Goal: Information Seeking & Learning: Learn about a topic

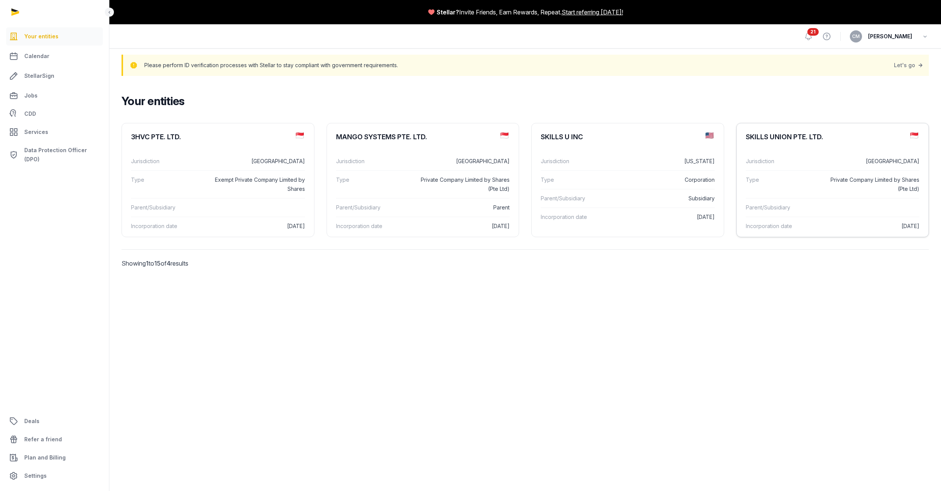
click at [814, 150] on dl "Jurisdiction [GEOGRAPHIC_DATA] Type Private Company Limited by Shares (Pte Ltd)…" at bounding box center [832, 193] width 192 height 95
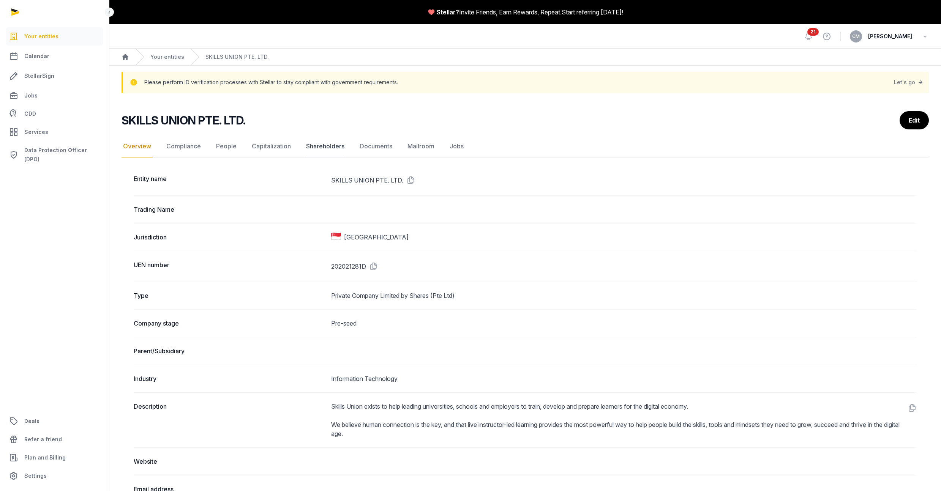
click at [328, 149] on link "Shareholders" at bounding box center [324, 147] width 41 height 22
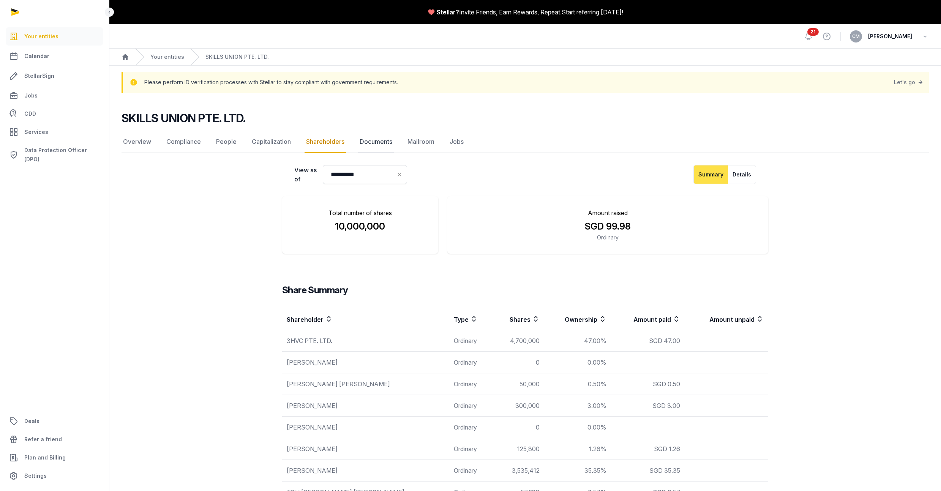
click at [377, 140] on link "Documents" at bounding box center [376, 142] width 36 height 22
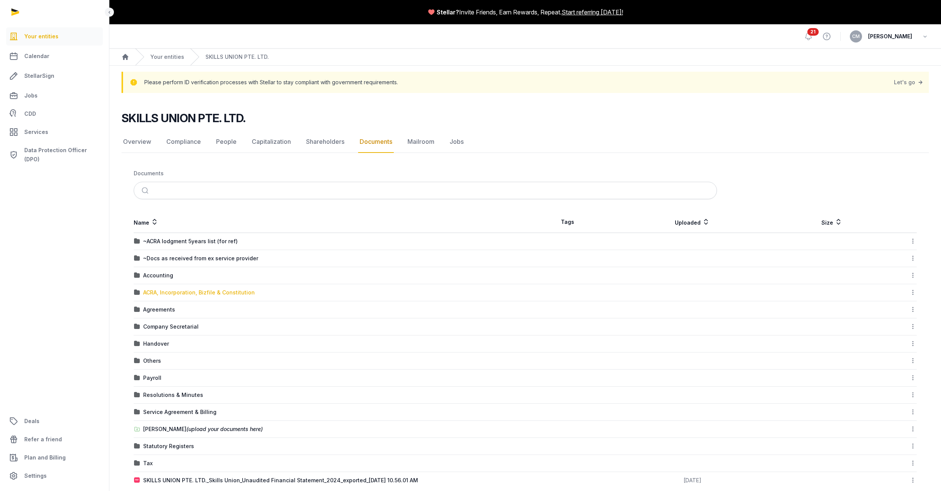
click at [194, 292] on div "ACRA, Incorporation, Bizfile & Constitution" at bounding box center [199, 293] width 112 height 8
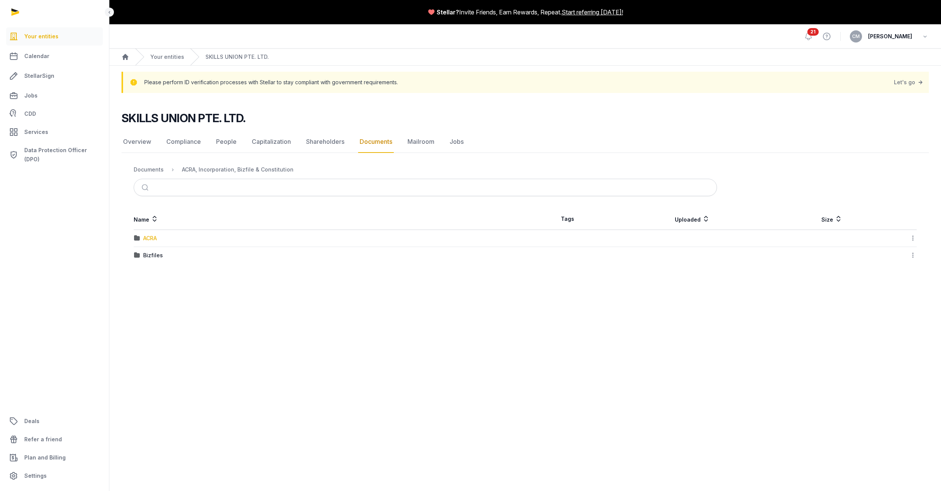
click at [146, 236] on div "ACRA" at bounding box center [150, 239] width 14 height 8
click at [150, 238] on div "2025" at bounding box center [149, 239] width 13 height 8
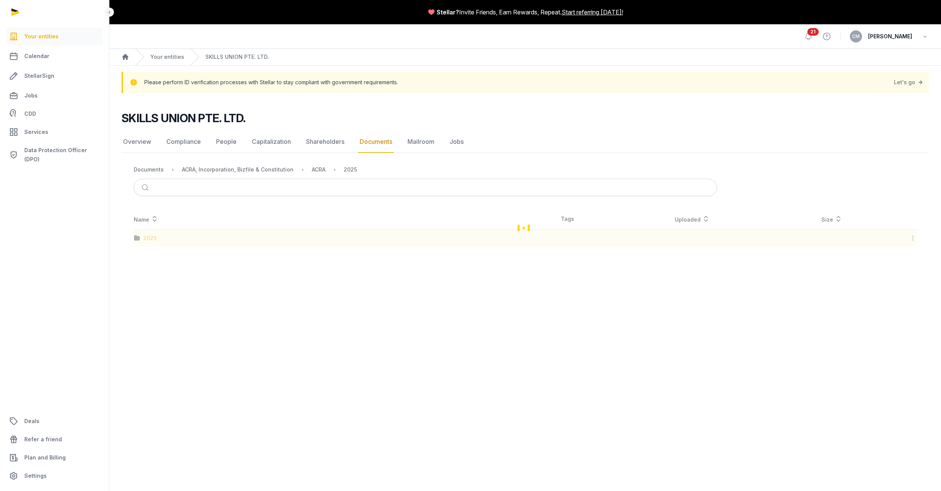
click at [150, 238] on div "Loading" at bounding box center [524, 227] width 807 height 38
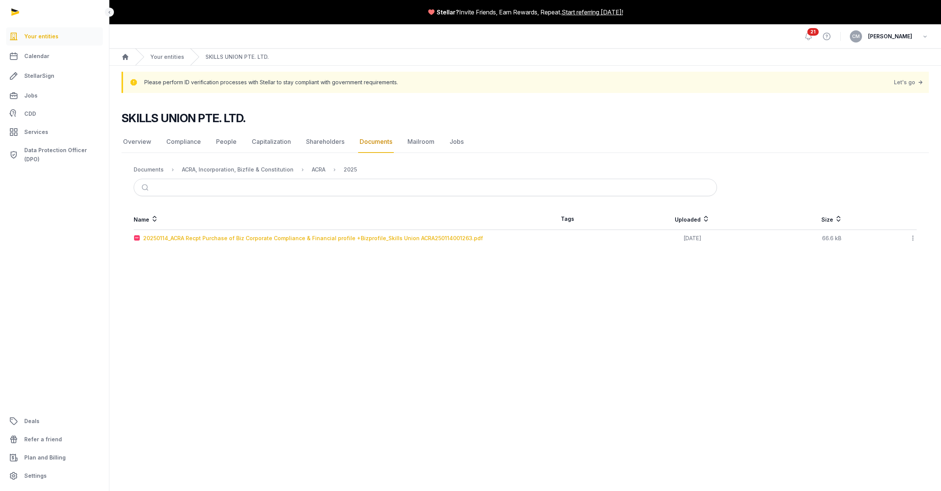
click at [200, 235] on div "20250114_ACRA Recpt Purchase of Biz Corporate Compliance & Financial profile +B…" at bounding box center [313, 239] width 340 height 8
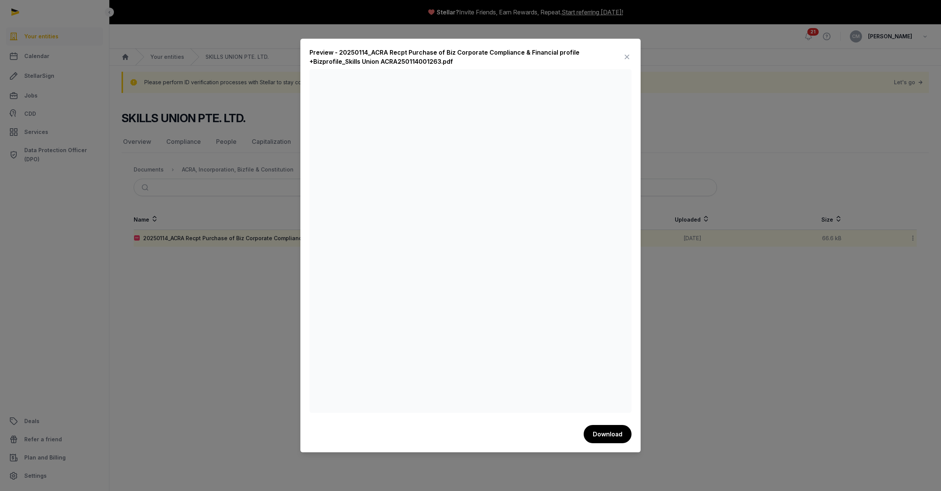
click at [625, 56] on icon at bounding box center [626, 57] width 9 height 12
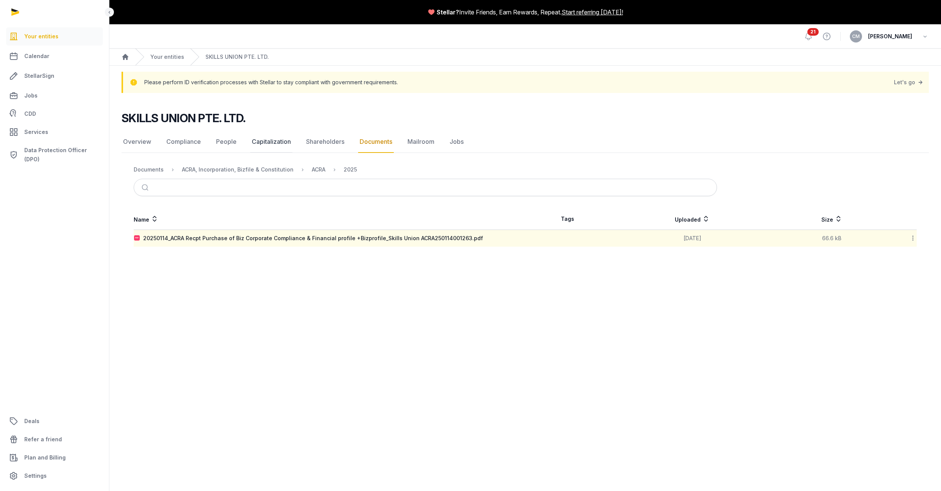
click at [271, 142] on link "Capitalization" at bounding box center [271, 142] width 42 height 22
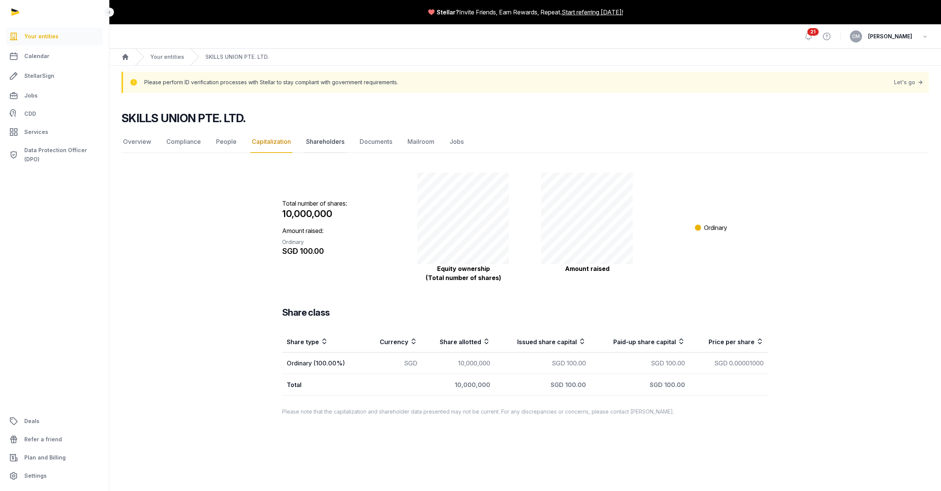
click at [338, 142] on link "Shareholders" at bounding box center [324, 142] width 41 height 22
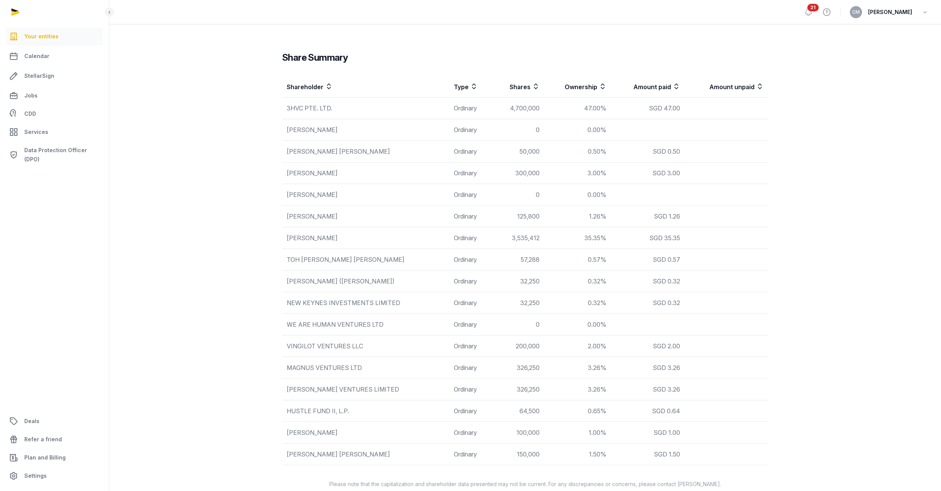
scroll to position [245, 0]
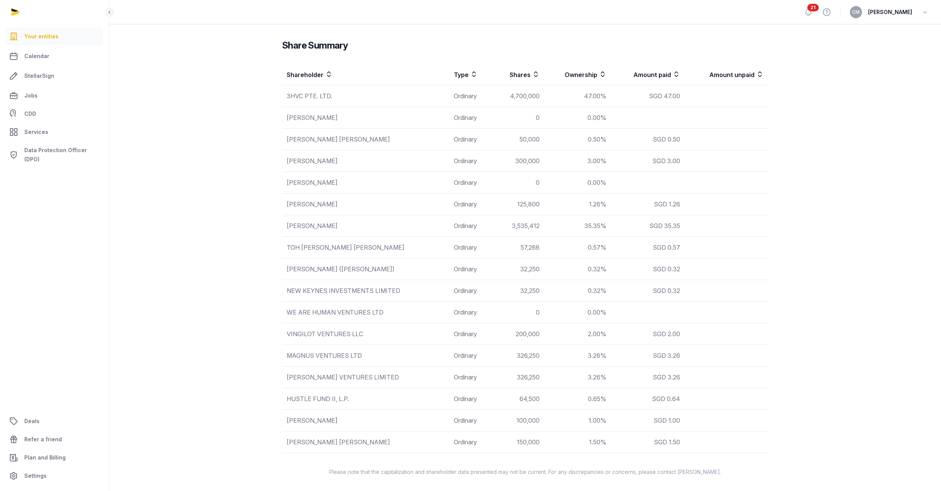
click at [329, 73] on icon at bounding box center [329, 74] width 8 height 9
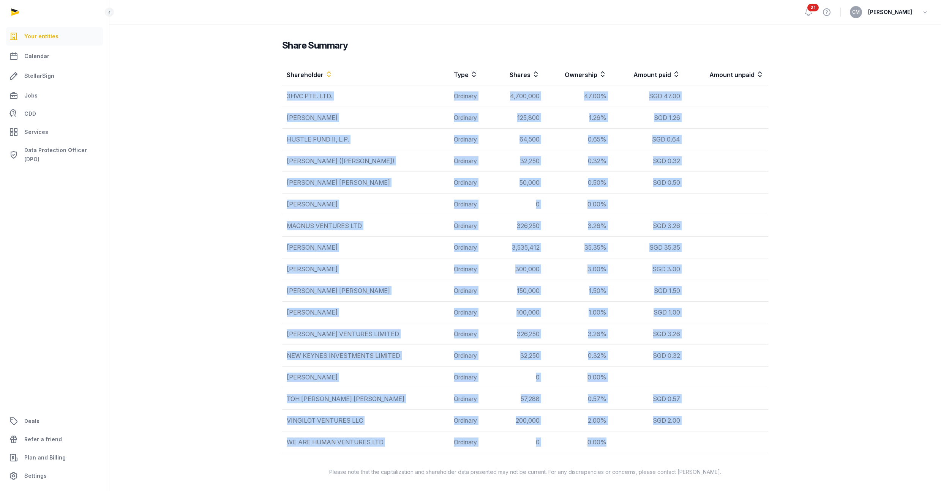
drag, startPoint x: 286, startPoint y: 95, endPoint x: 659, endPoint y: 443, distance: 510.3
click at [659, 443] on tbody "3HVC PTE. LTD. Ordinary 4,700,000 47.00% SGD 47.00 [PERSON_NAME] 125,800 1.26% …" at bounding box center [525, 269] width 486 height 368
copy tbody "3HVC PTE. LTD. Ordinary 4,700,000 47.00% SGD 47.00 [PERSON_NAME] 125,800 1.26% …"
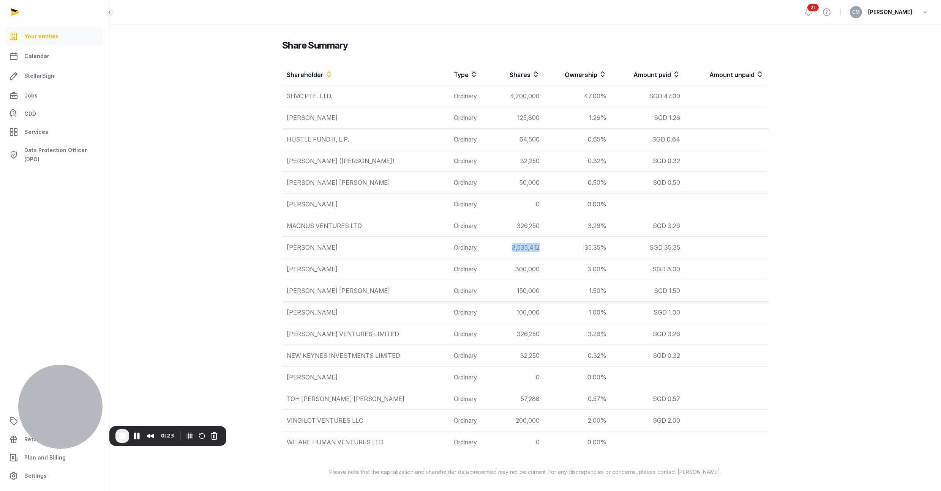
drag, startPoint x: 514, startPoint y: 249, endPoint x: 546, endPoint y: 250, distance: 32.3
click at [544, 250] on td "3,535,412" at bounding box center [518, 248] width 52 height 22
drag, startPoint x: 519, startPoint y: 335, endPoint x: 551, endPoint y: 333, distance: 31.9
click at [551, 335] on tr "[PERSON_NAME] VENTURES LIMITED Ordinary 326,250 3.26% SGD 3.26" at bounding box center [525, 334] width 486 height 22
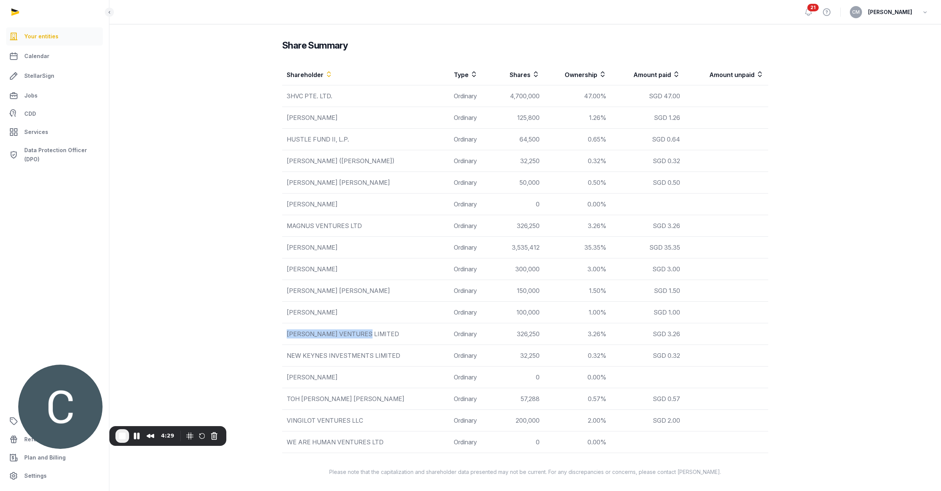
drag, startPoint x: 289, startPoint y: 333, endPoint x: 403, endPoint y: 339, distance: 114.0
click at [403, 339] on td "[PERSON_NAME] VENTURES LIMITED" at bounding box center [365, 334] width 167 height 22
drag, startPoint x: 290, startPoint y: 200, endPoint x: 381, endPoint y: 204, distance: 91.9
click at [381, 204] on div "[PERSON_NAME]" at bounding box center [366, 204] width 158 height 9
drag, startPoint x: 285, startPoint y: 224, endPoint x: 376, endPoint y: 227, distance: 91.2
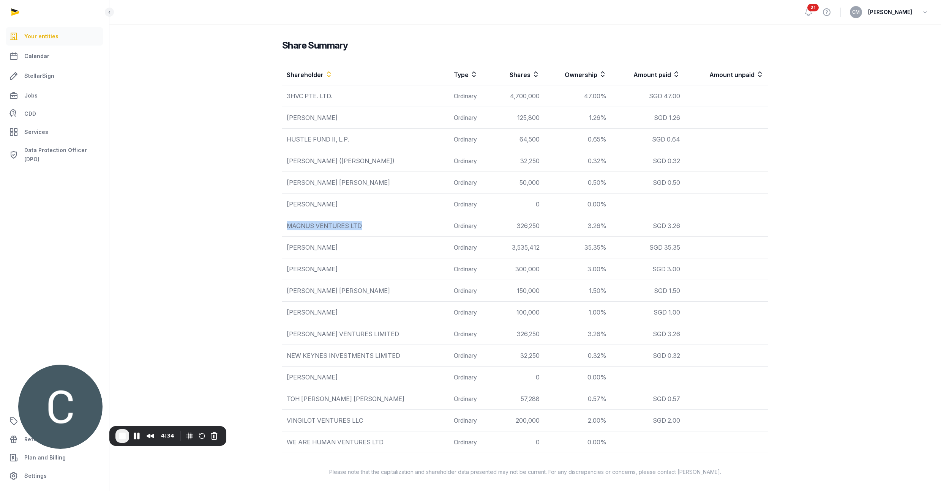
click at [376, 227] on td "MAGNUS VENTURES LTD" at bounding box center [365, 226] width 167 height 22
drag, startPoint x: 284, startPoint y: 334, endPoint x: 414, endPoint y: 334, distance: 130.2
click at [415, 335] on td "[PERSON_NAME] VENTURES LIMITED" at bounding box center [365, 334] width 167 height 22
drag, startPoint x: 519, startPoint y: 225, endPoint x: 558, endPoint y: 224, distance: 38.3
click at [558, 224] on tr "MAGNUS VENTURES LTD Ordinary 326,250 3.26% SGD 3.26" at bounding box center [525, 226] width 486 height 22
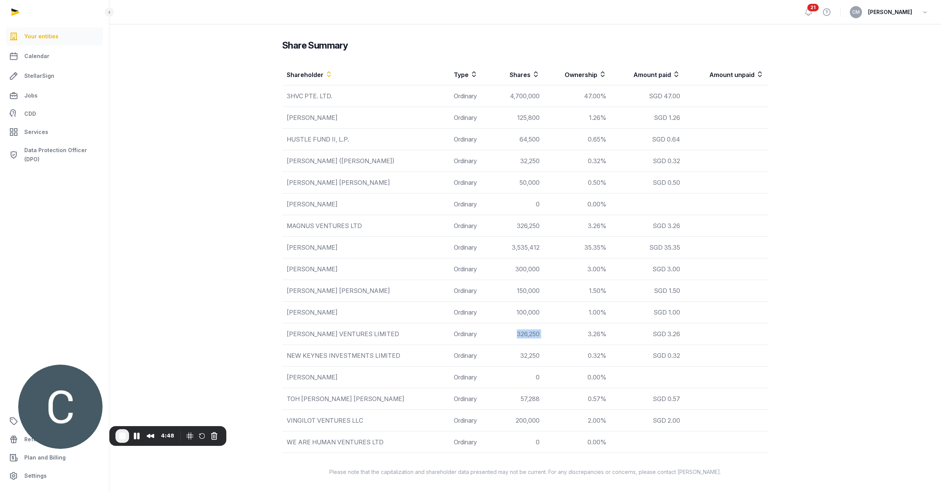
drag, startPoint x: 518, startPoint y: 335, endPoint x: 550, endPoint y: 334, distance: 31.9
click at [550, 334] on tr "[PERSON_NAME] VENTURES LIMITED Ordinary 326,250 3.26% SGD 3.26" at bounding box center [525, 334] width 486 height 22
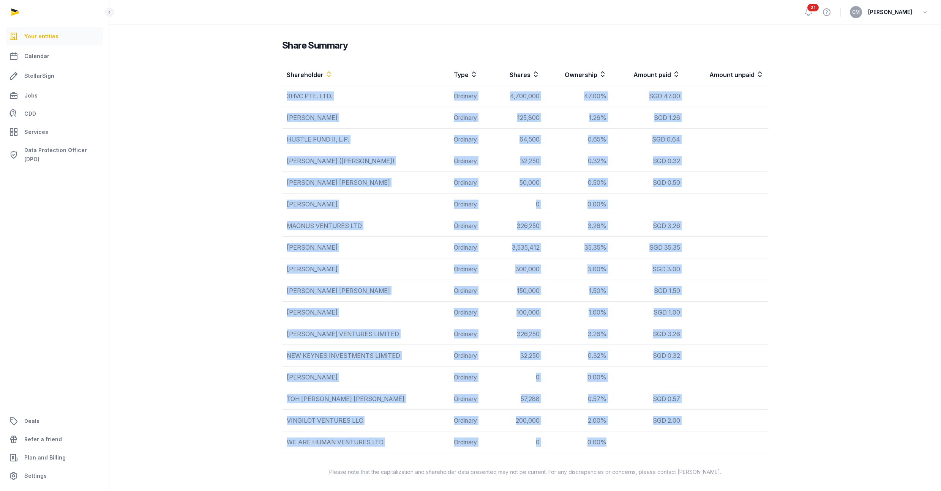
drag, startPoint x: 286, startPoint y: 94, endPoint x: 688, endPoint y: 453, distance: 539.0
click at [688, 453] on table "Shareholder Type Shares Ownership Amount paid Amount unpaid 3HVC PTE. LTD. Ordi…" at bounding box center [525, 258] width 486 height 389
copy tbody "3HVC PTE. LTD. Ordinary 4,700,000 47.00% SGD 47.00 [PERSON_NAME] 125,800 1.26% …"
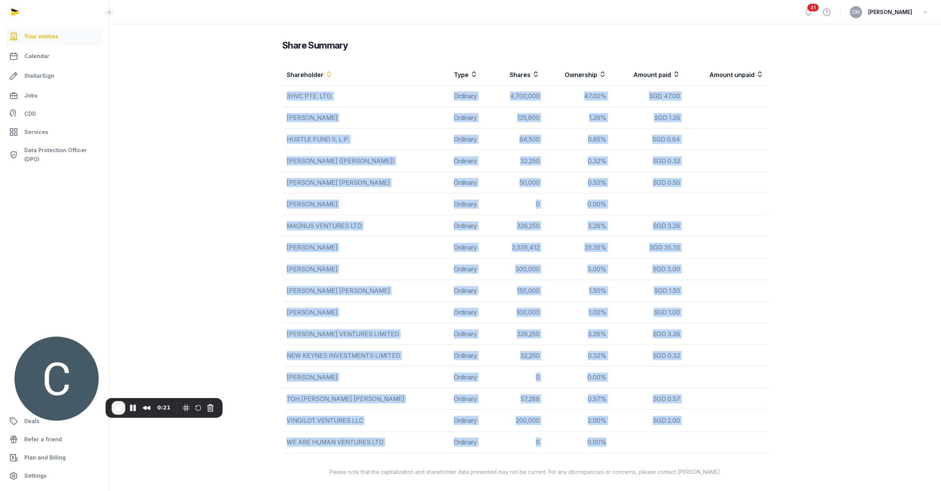
click at [517, 272] on td "300,000" at bounding box center [518, 270] width 52 height 22
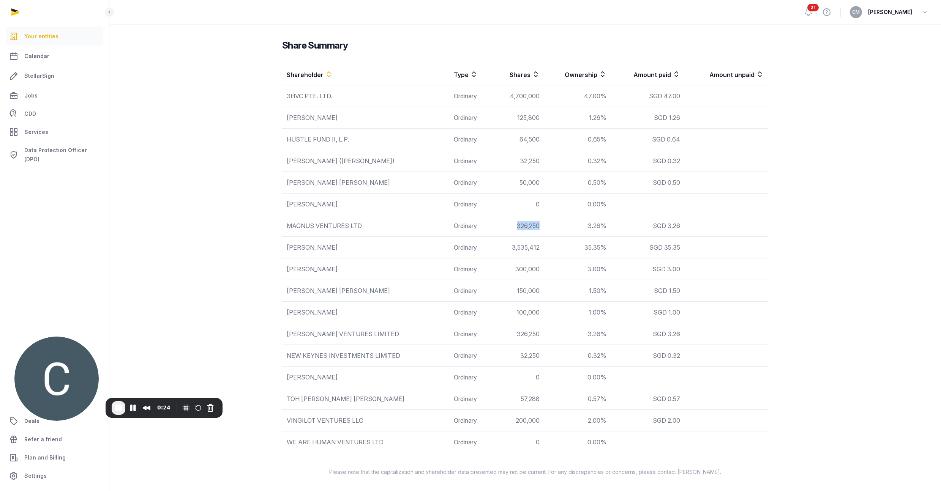
drag, startPoint x: 517, startPoint y: 226, endPoint x: 545, endPoint y: 226, distance: 27.7
click at [544, 226] on td "326,250" at bounding box center [518, 226] width 52 height 22
drag, startPoint x: 514, startPoint y: 248, endPoint x: 552, endPoint y: 248, distance: 37.6
click at [552, 248] on tr "[PERSON_NAME] 3,535,412 35.35% SGD 35.35" at bounding box center [525, 248] width 486 height 22
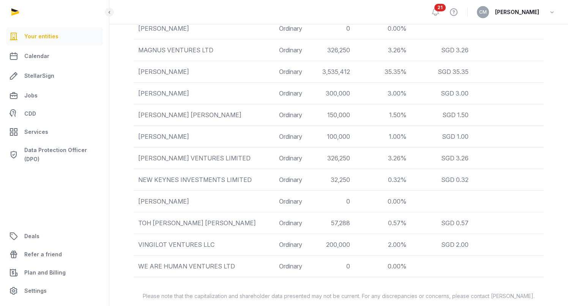
scroll to position [430, 0]
